Goal: Navigation & Orientation: Find specific page/section

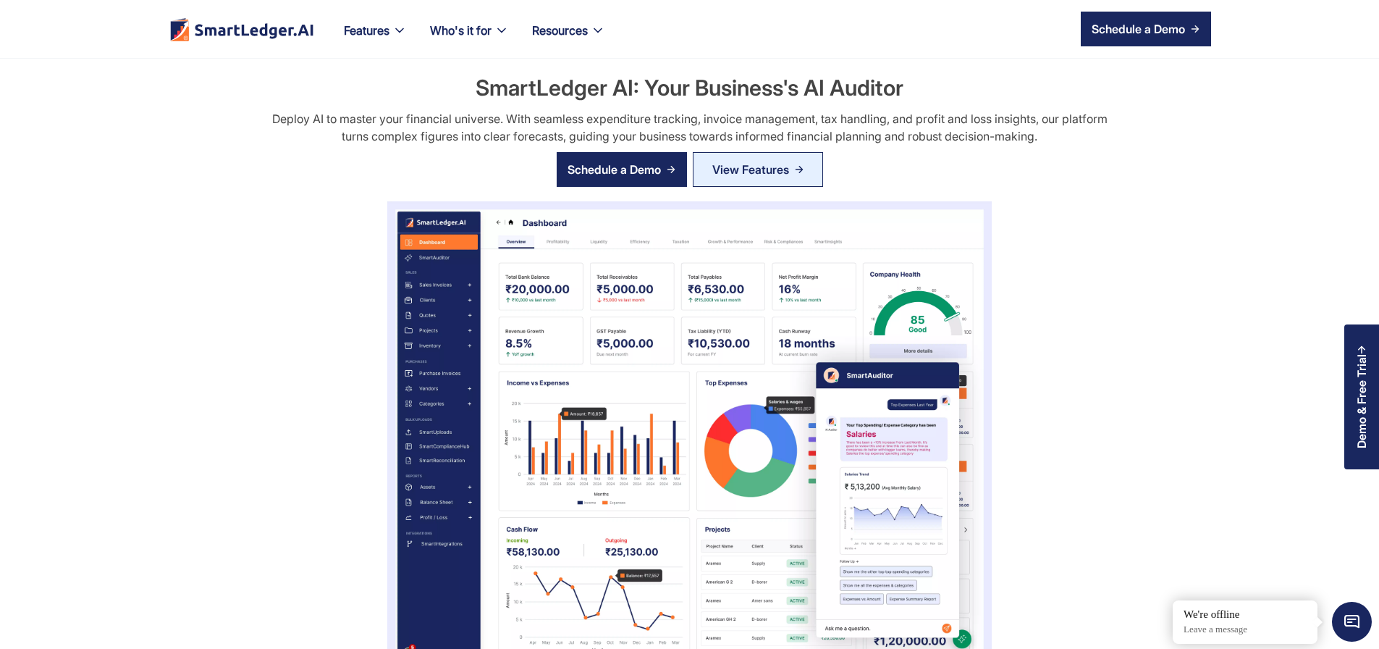
scroll to position [608, 0]
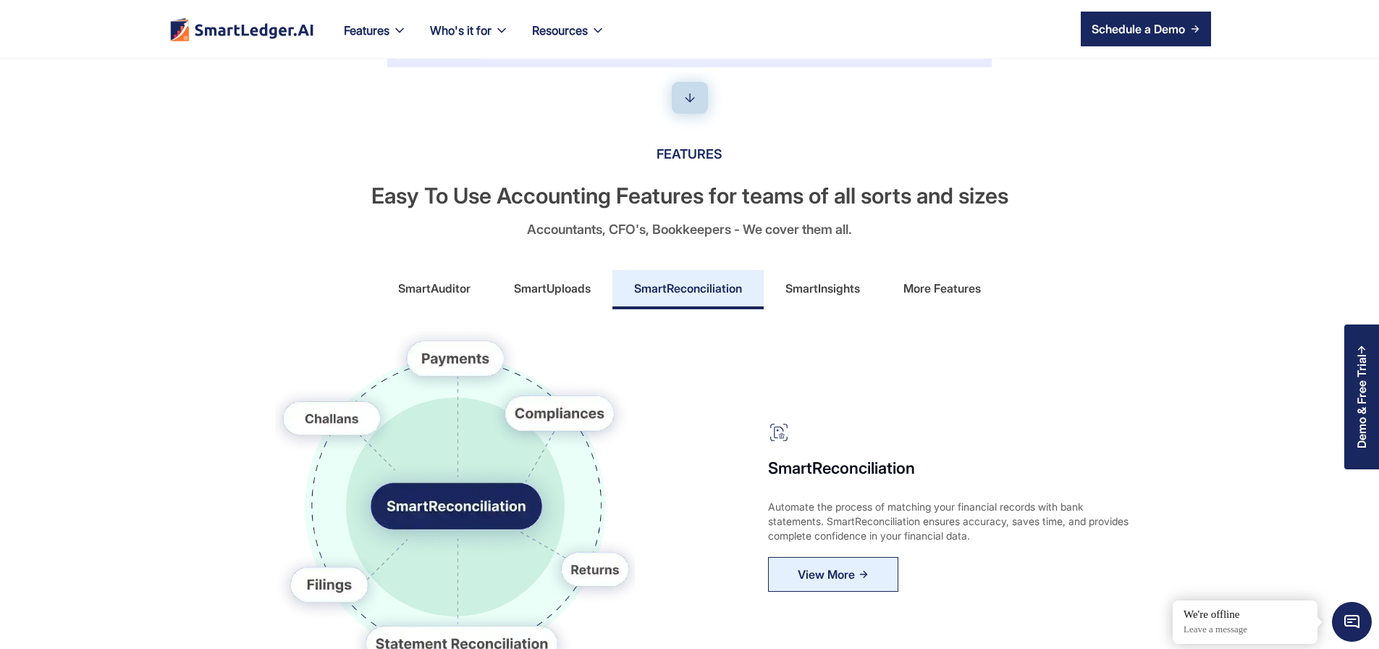
click at [924, 300] on div "More Features" at bounding box center [941, 288] width 77 height 23
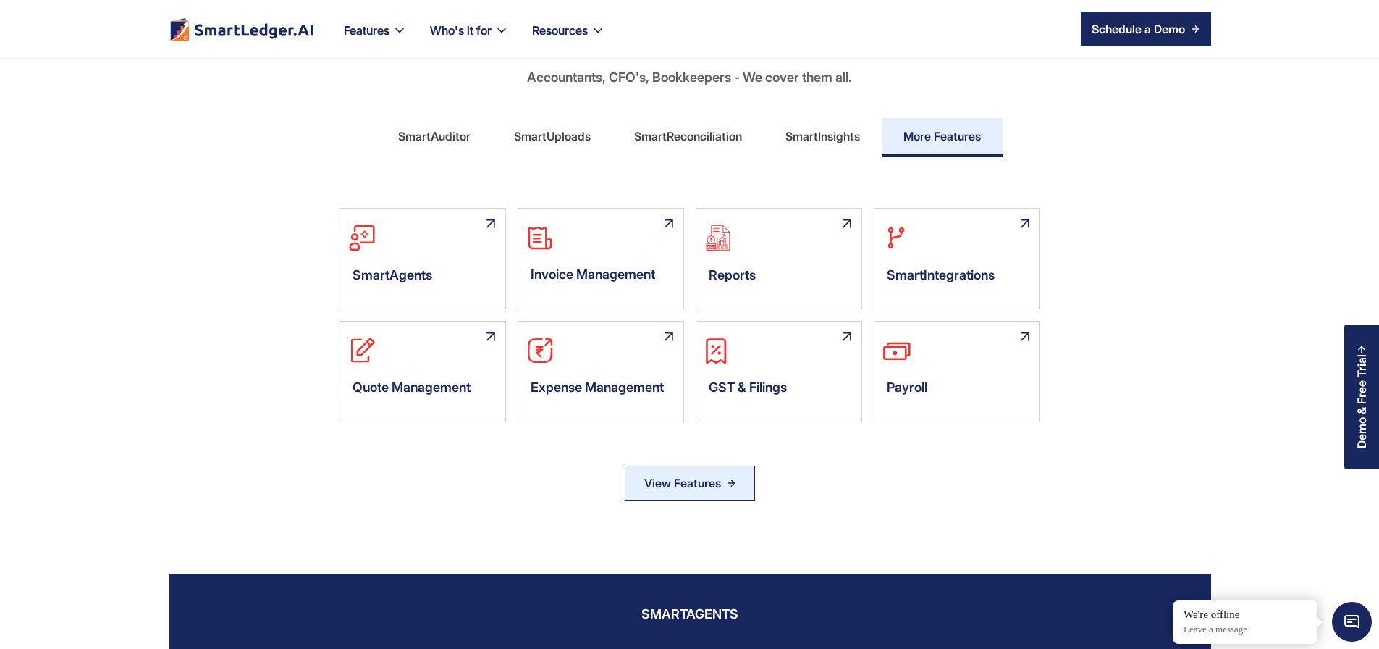
scroll to position [782, 0]
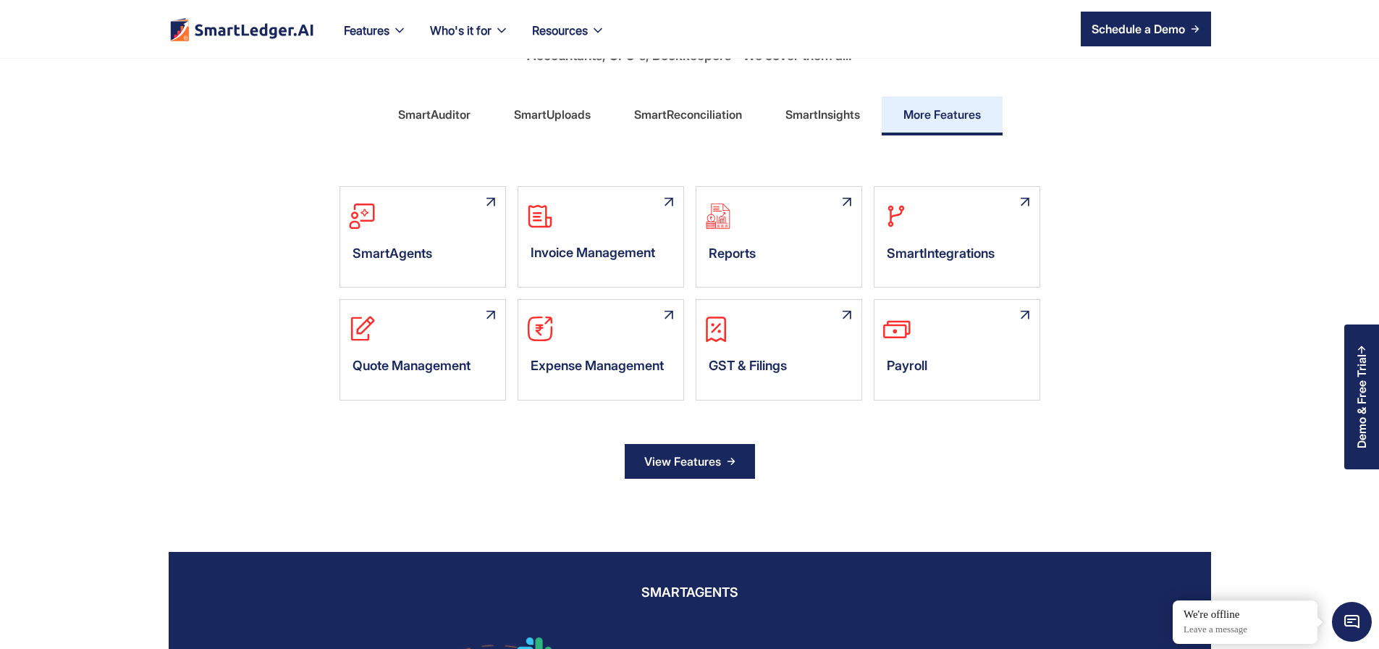
click at [730, 466] on img at bounding box center [731, 461] width 9 height 9
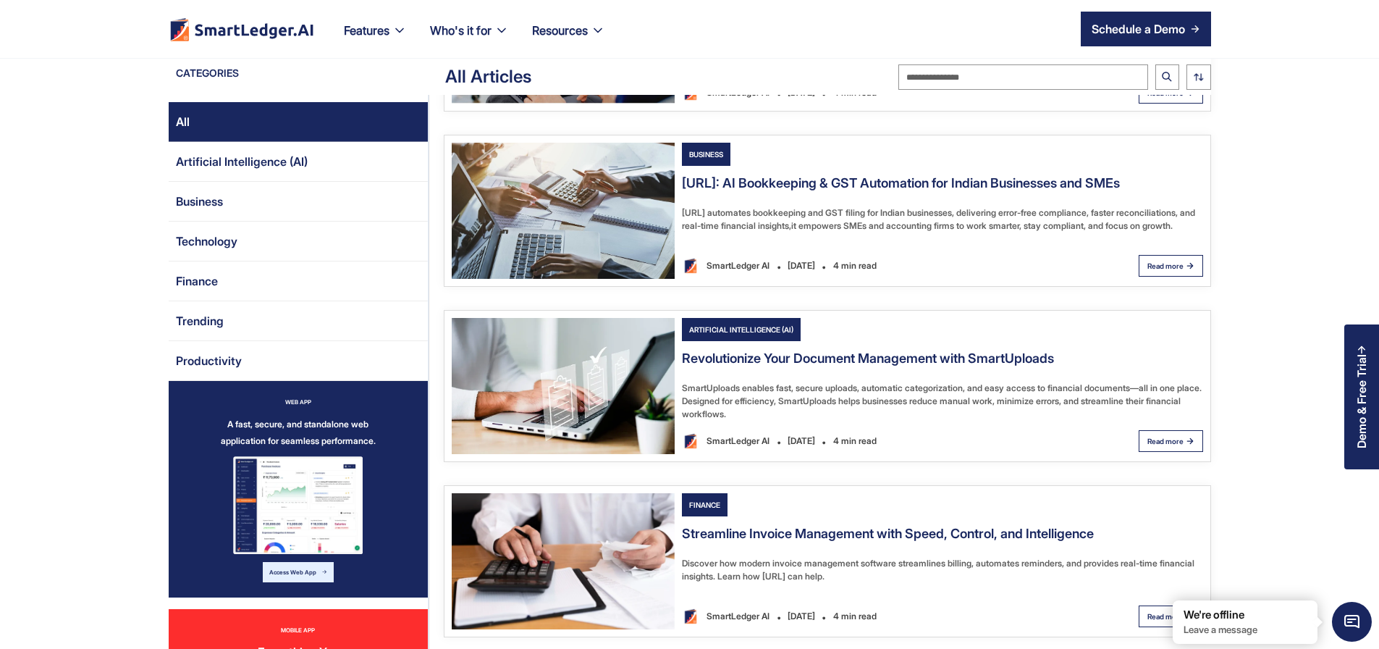
scroll to position [521, 0]
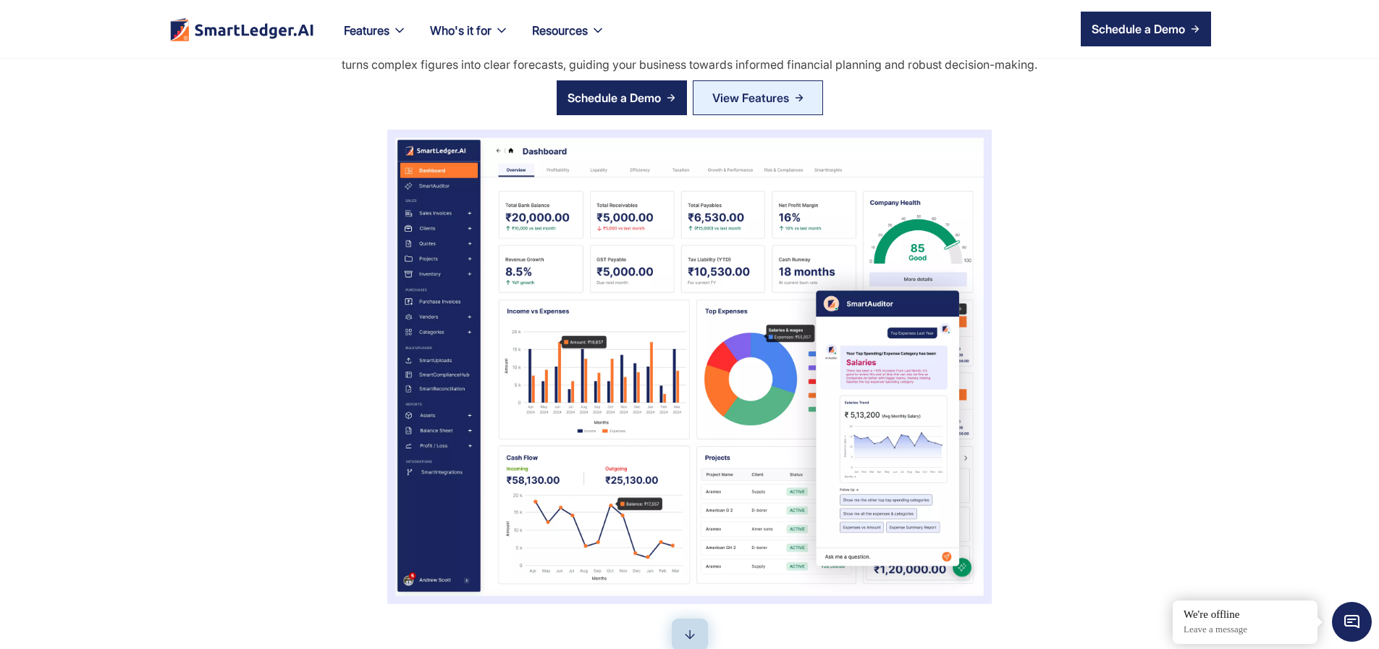
scroll to position [174, 0]
